Goal: Download file/media

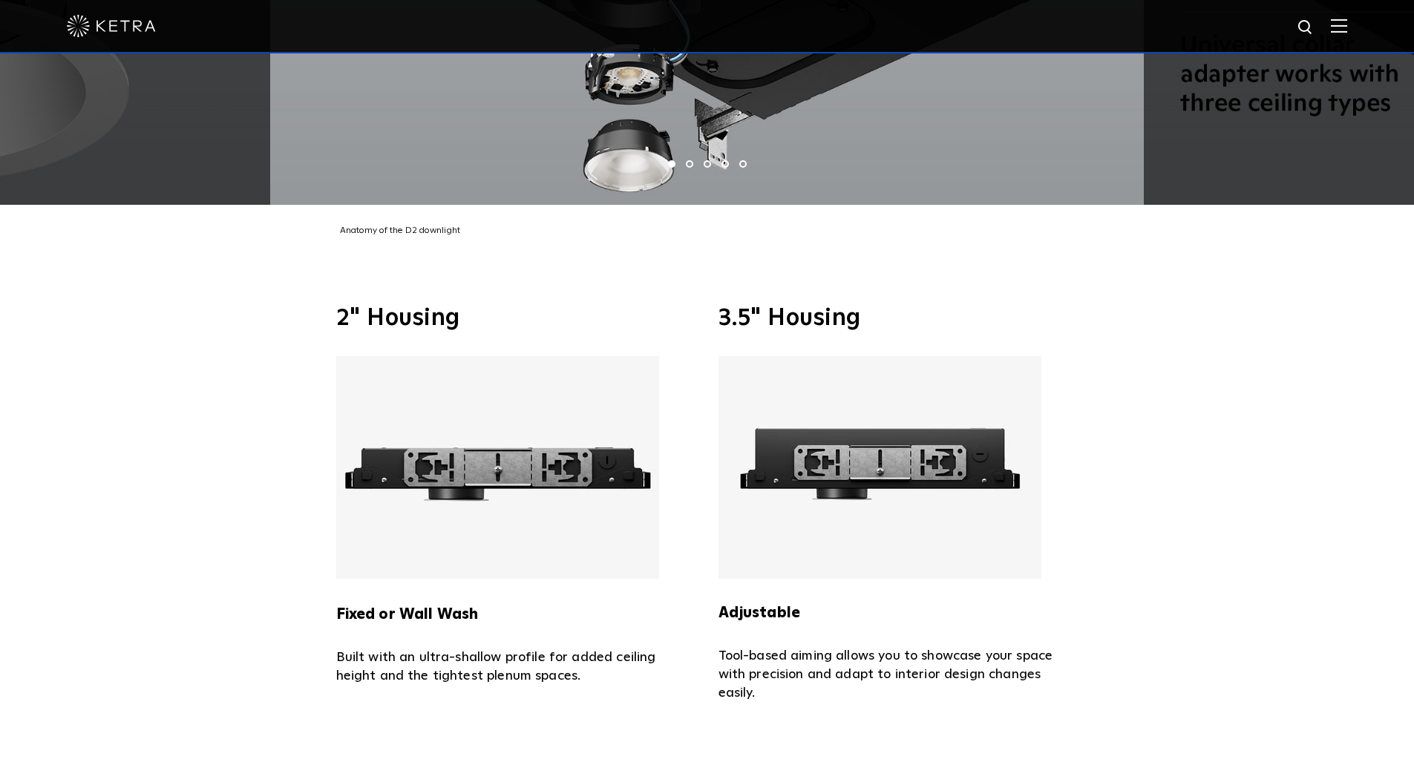
scroll to position [3566, 0]
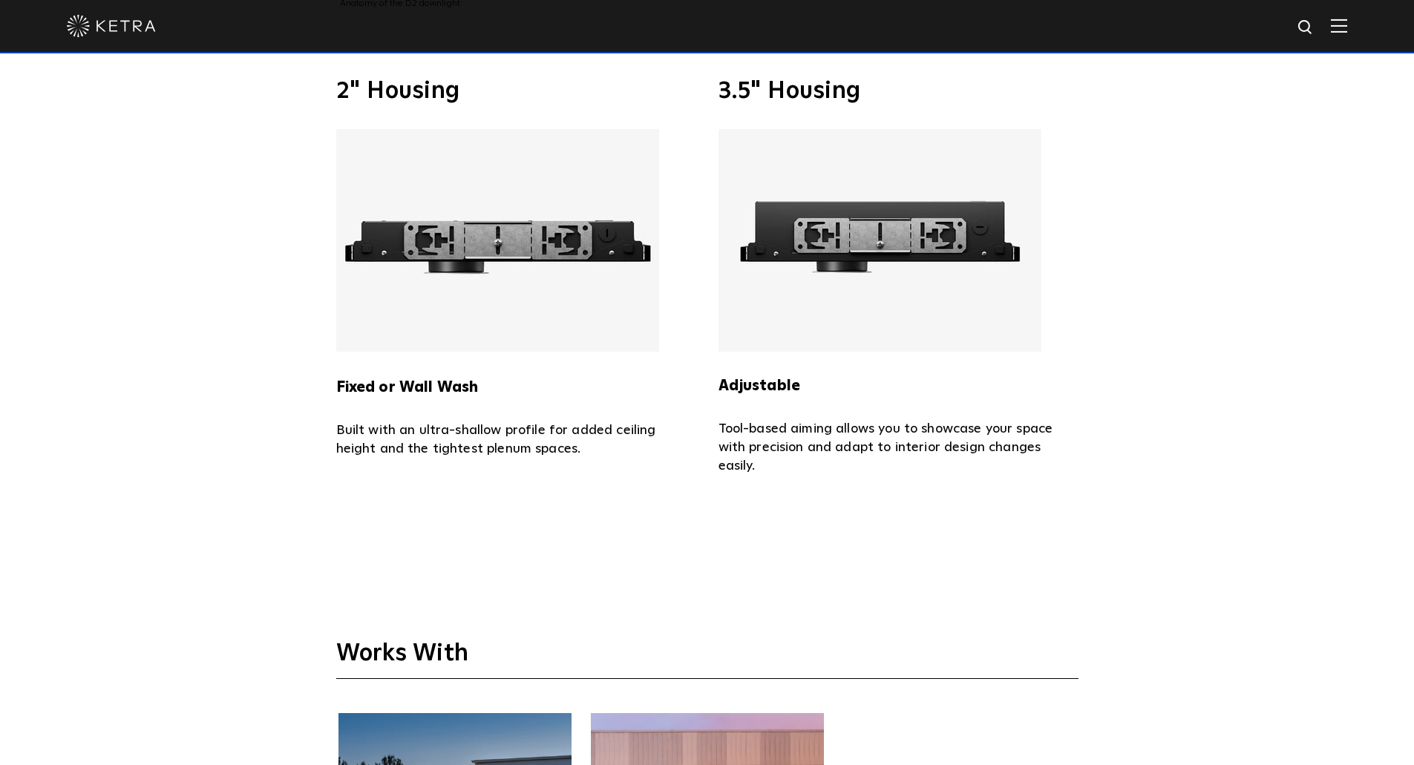
click at [442, 246] on img at bounding box center [497, 240] width 323 height 223
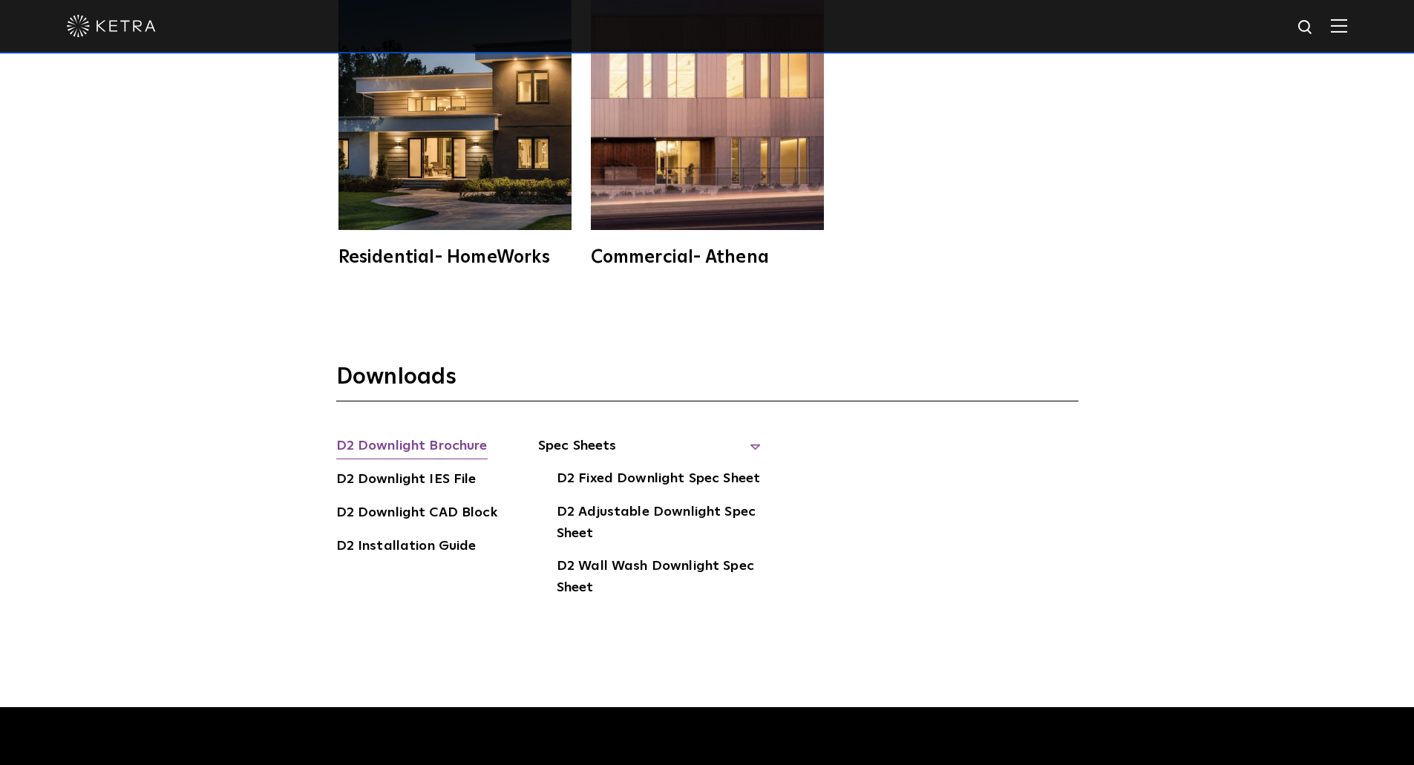
scroll to position [4308, 0]
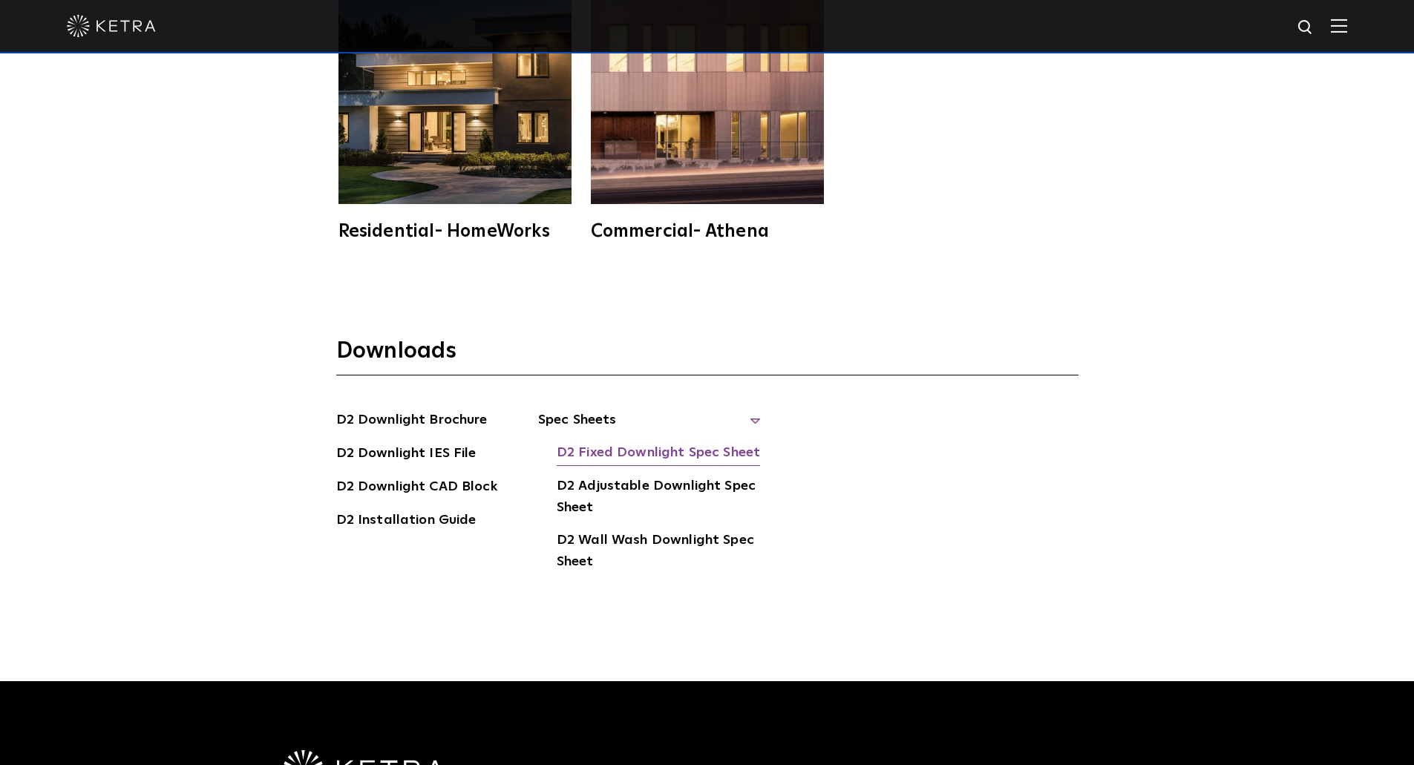
click at [614, 442] on link "D2 Fixed Downlight Spec Sheet" at bounding box center [658, 454] width 203 height 24
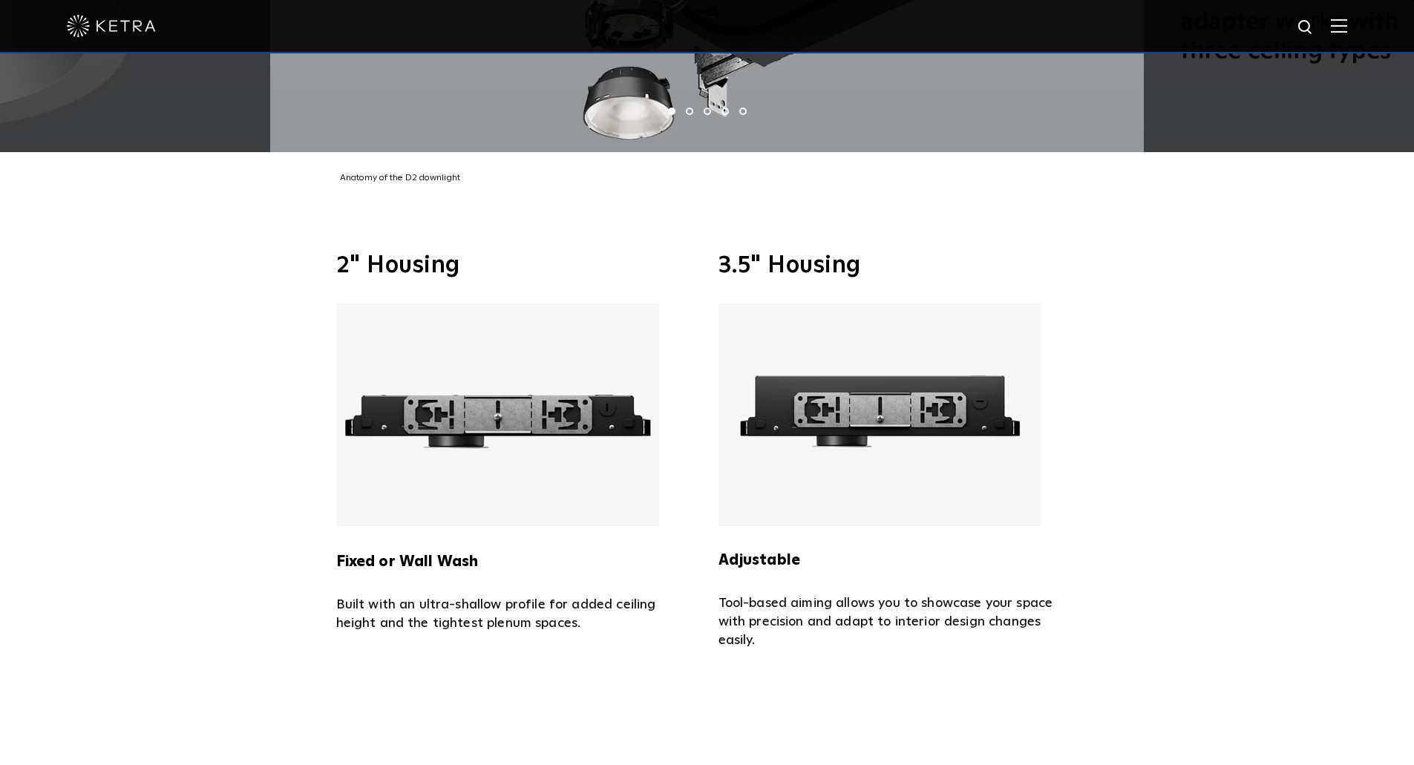
scroll to position [3195, 0]
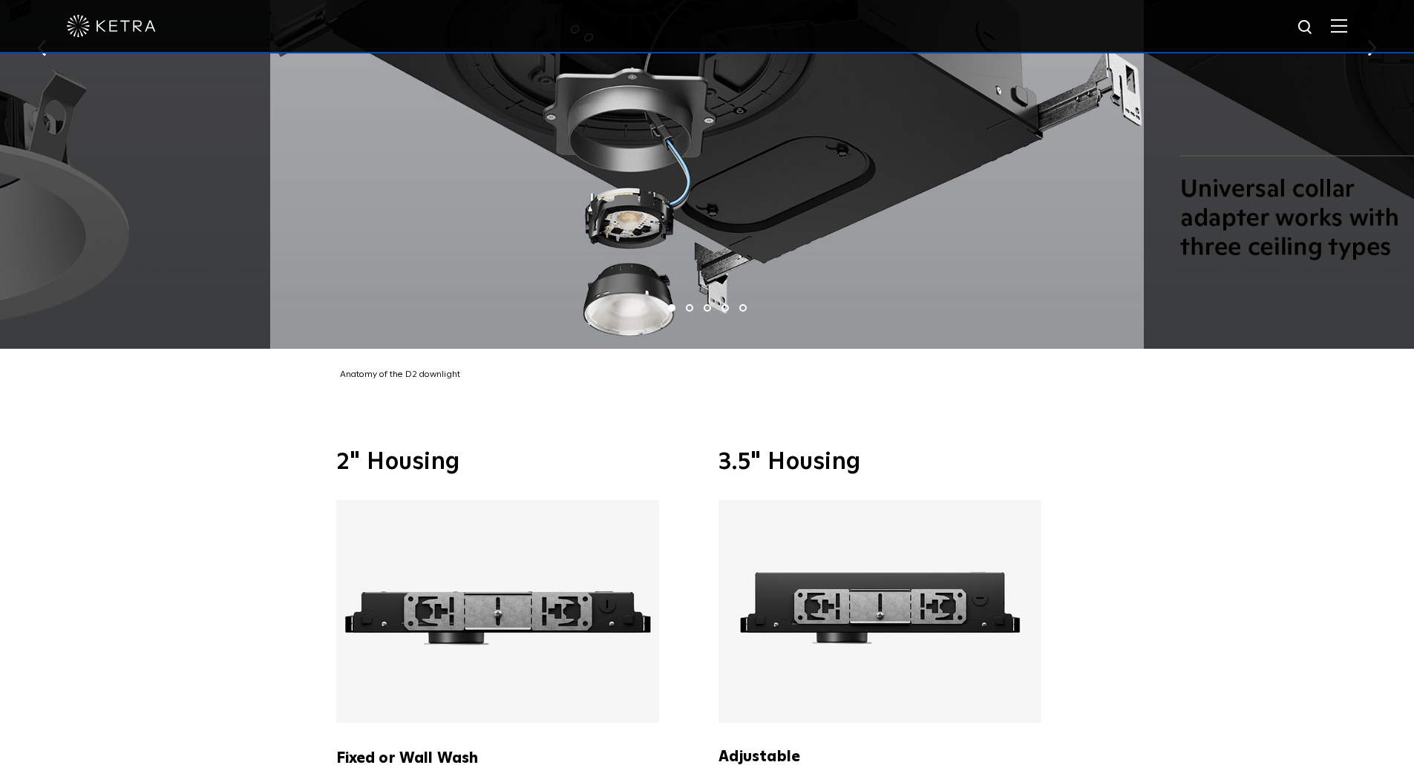
click at [402, 678] on img at bounding box center [497, 611] width 323 height 223
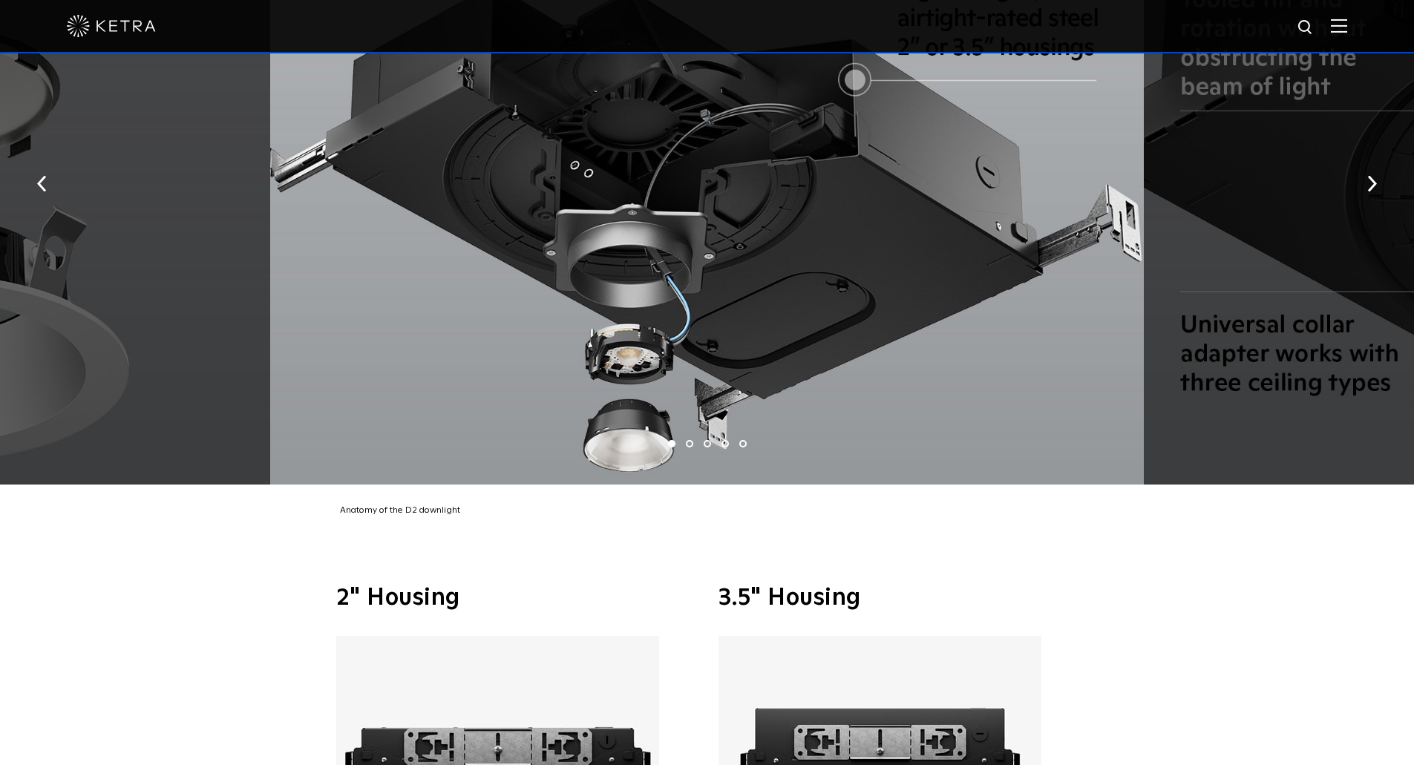
scroll to position [2824, 0]
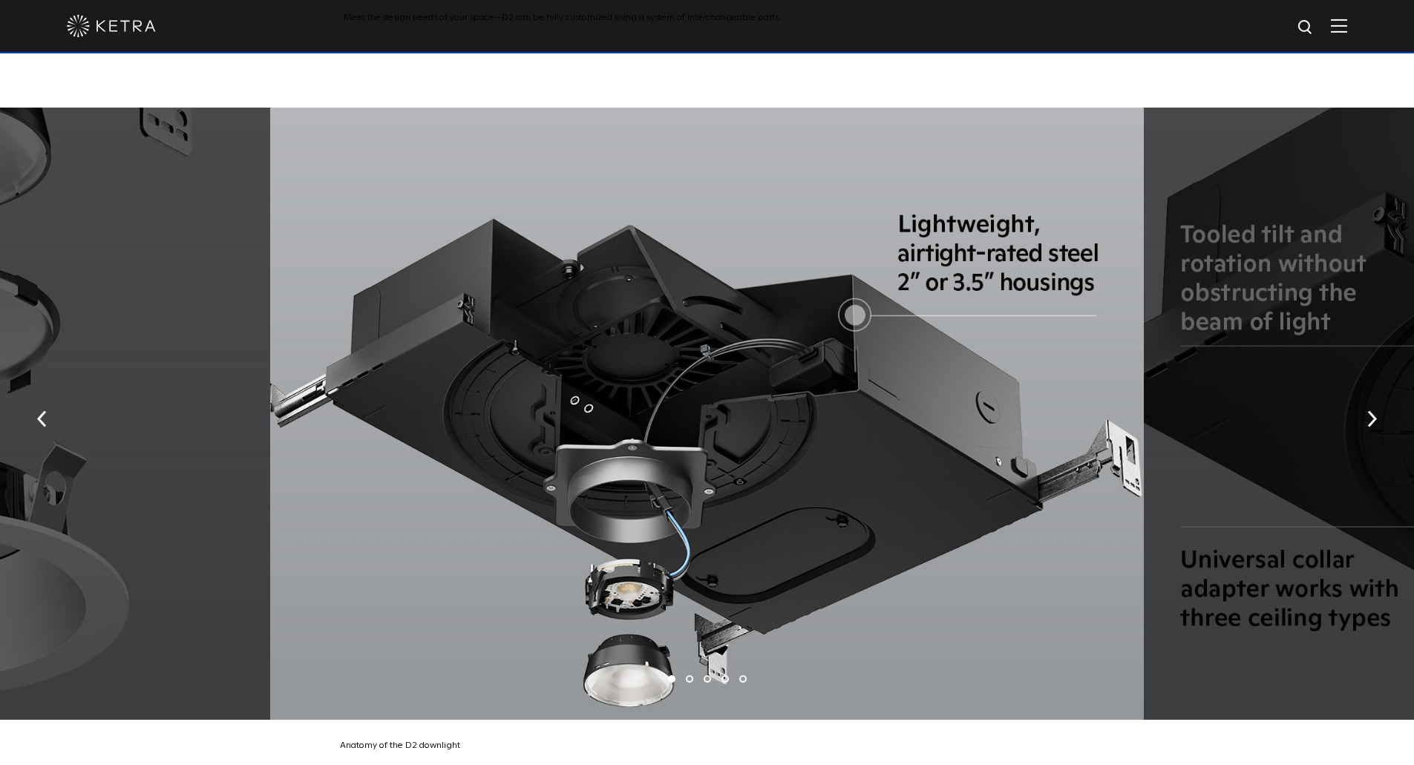
click at [618, 447] on div at bounding box center [707, 414] width 874 height 612
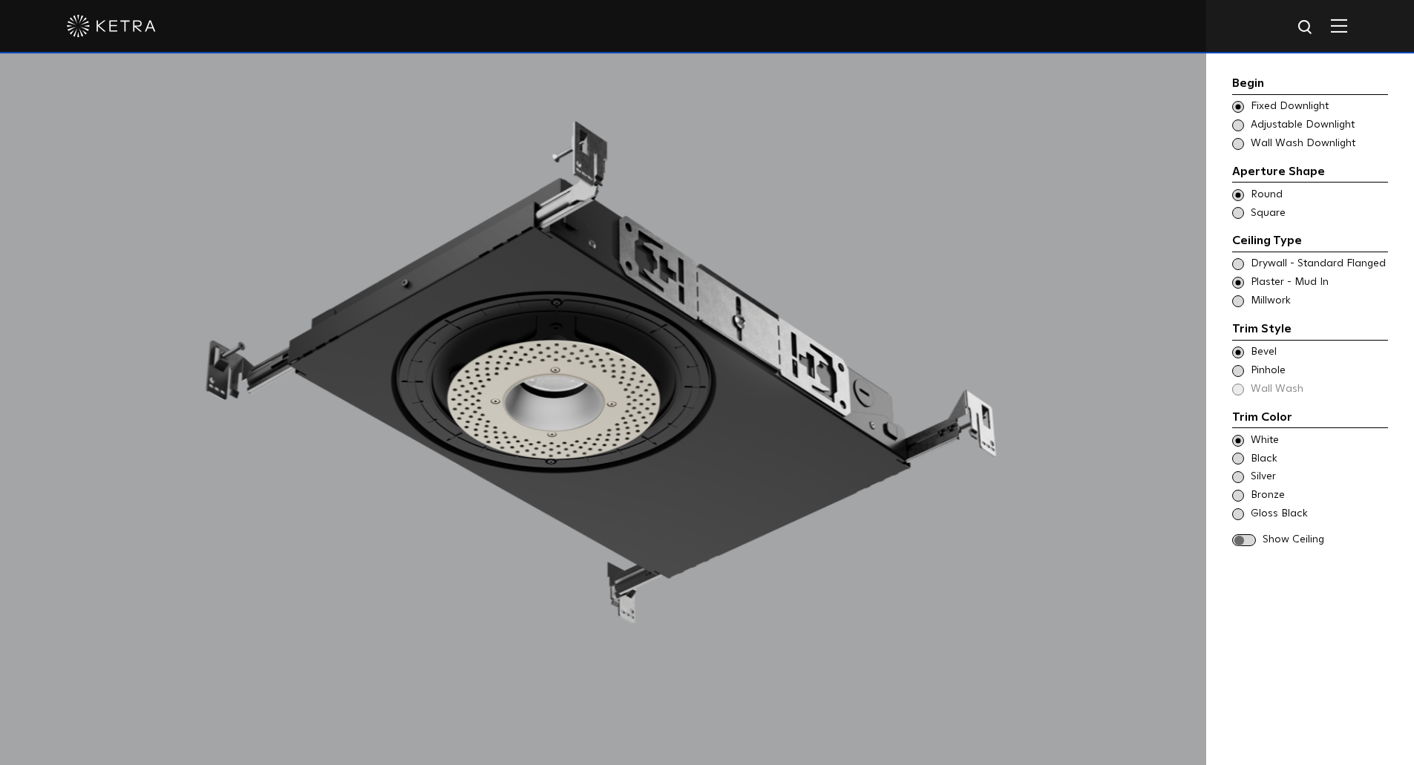
scroll to position [1488, 0]
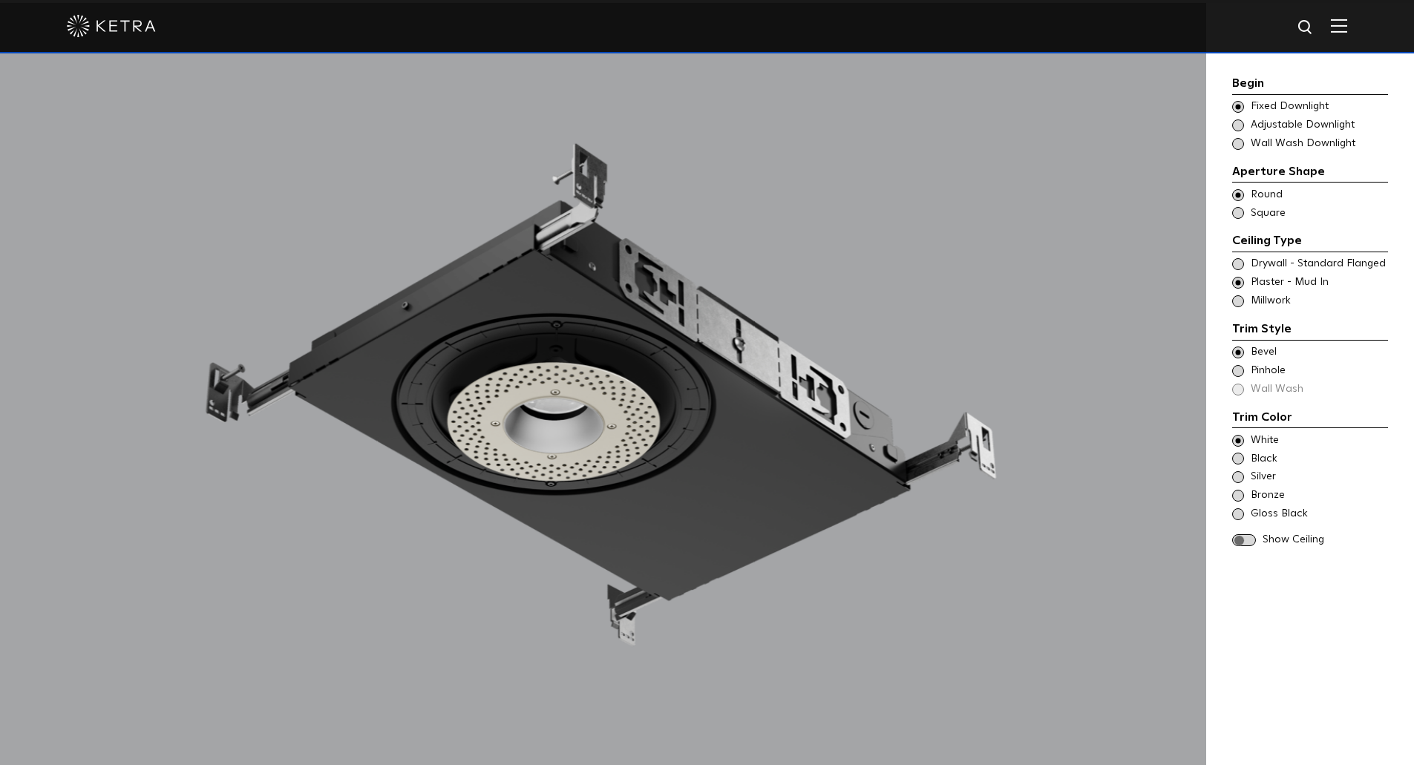
click at [1234, 131] on div "Choose Aperture Shape Adjustable Downlight" at bounding box center [1310, 125] width 156 height 15
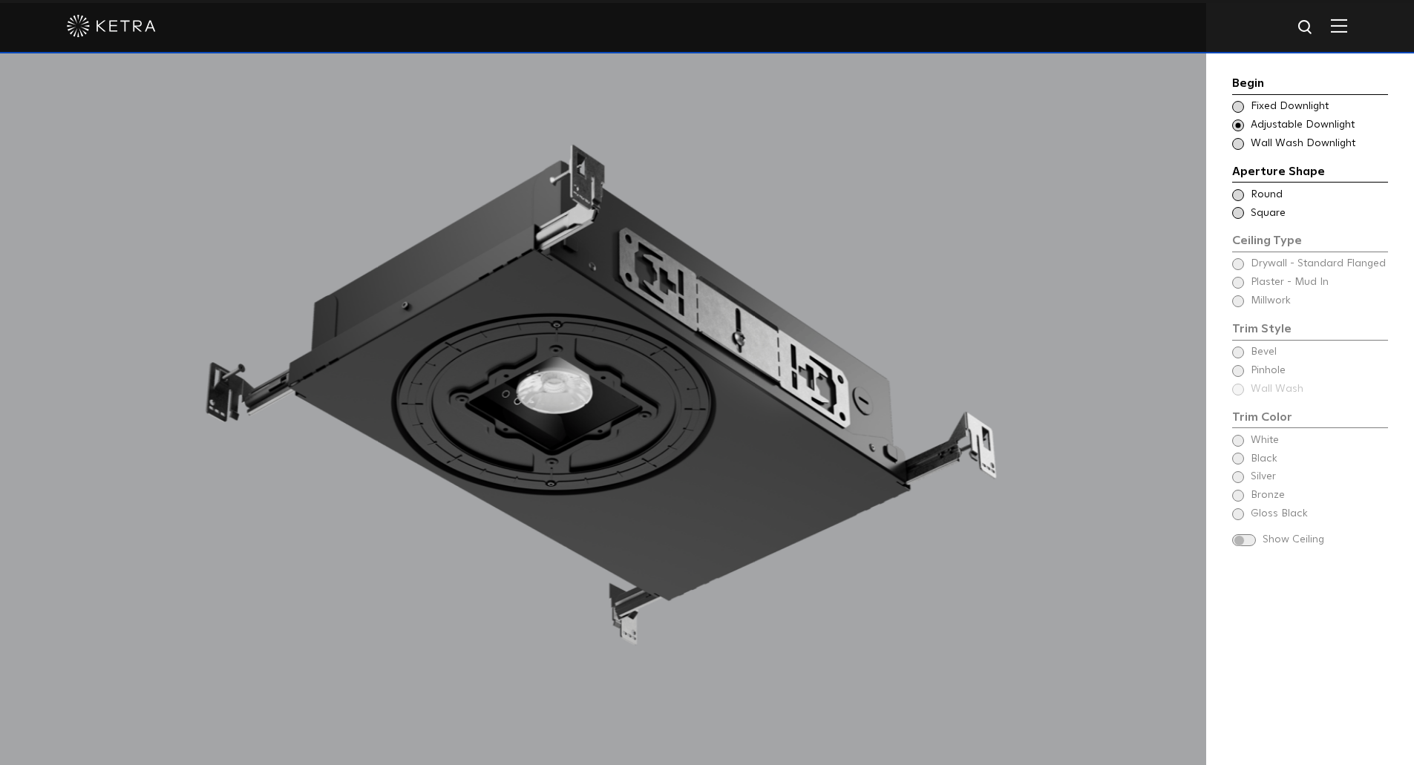
click at [1229, 151] on div "Begin Choose Aperture Shape Fixed Downlight Choose Aperture Shape Adjustable Do…" at bounding box center [1310, 413] width 208 height 820
click at [1237, 147] on span at bounding box center [1238, 144] width 12 height 12
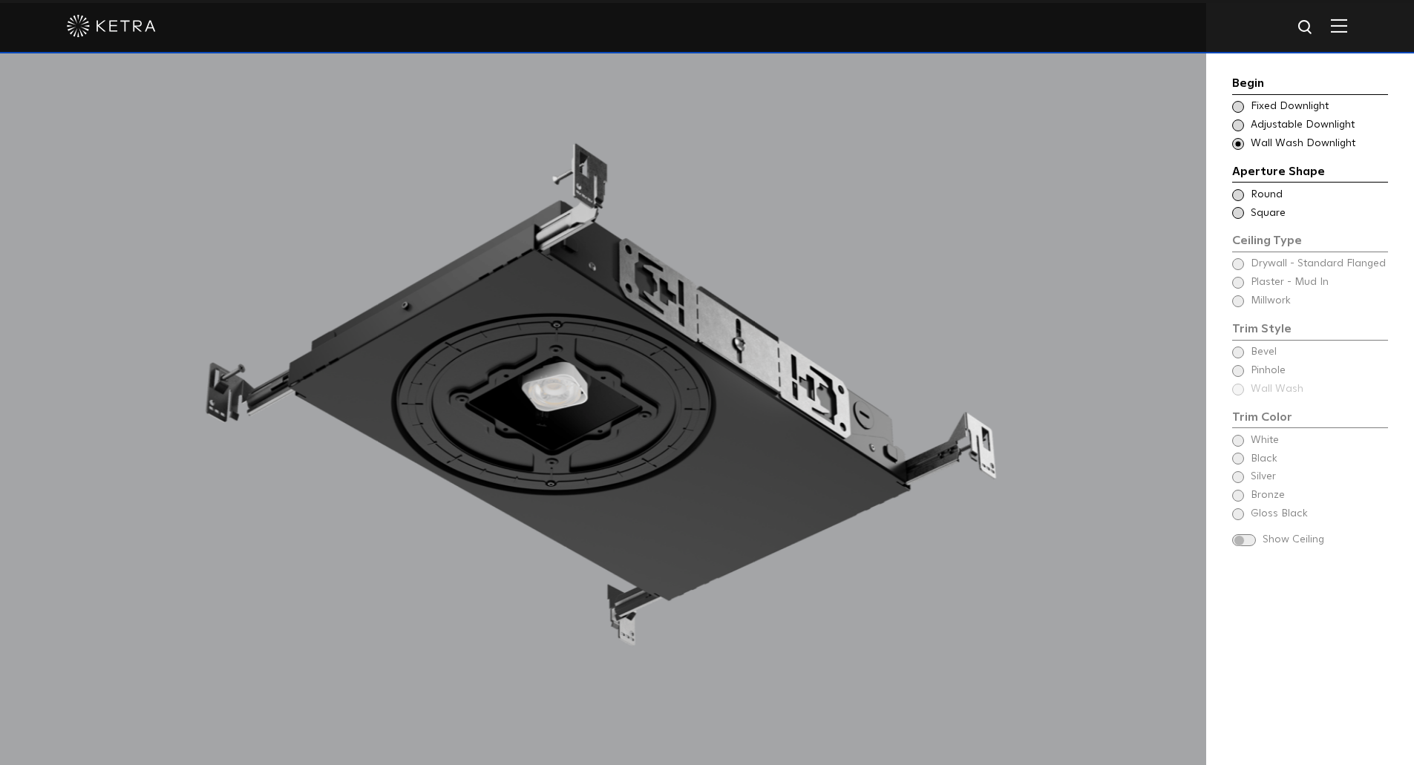
click at [1237, 130] on span at bounding box center [1238, 126] width 12 height 12
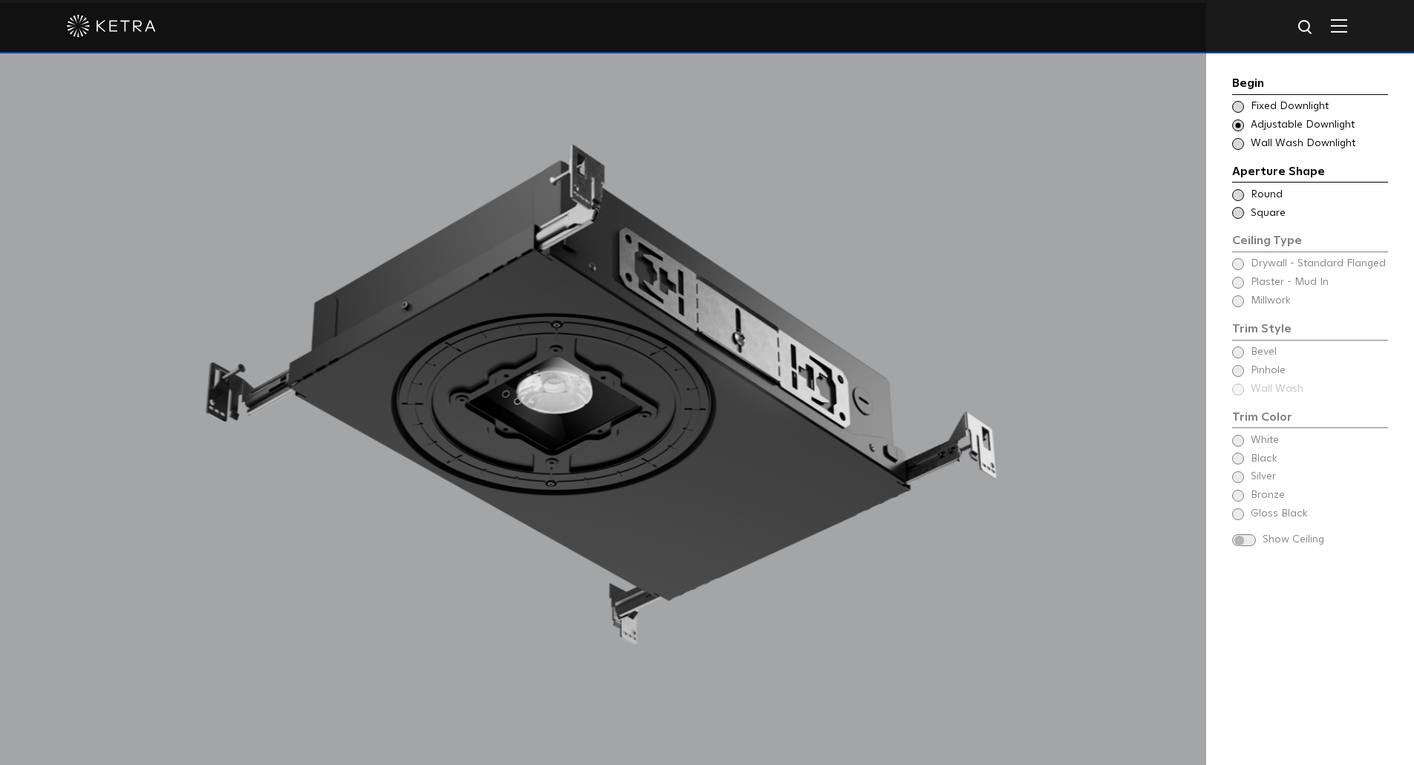
click at [1238, 115] on div "Choose Aperture Shape Fixed Downlight Choose Aperture Shape Adjustable Downligh…" at bounding box center [1310, 125] width 156 height 52
click at [1238, 107] on span at bounding box center [1238, 107] width 12 height 12
